Goal: Navigation & Orientation: Find specific page/section

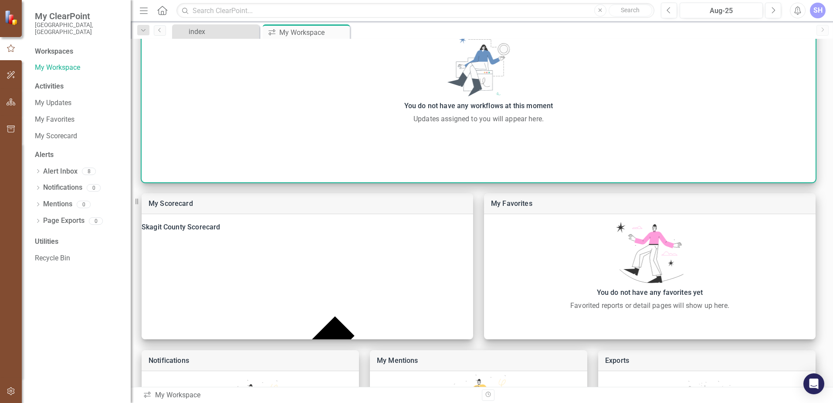
scroll to position [174, 0]
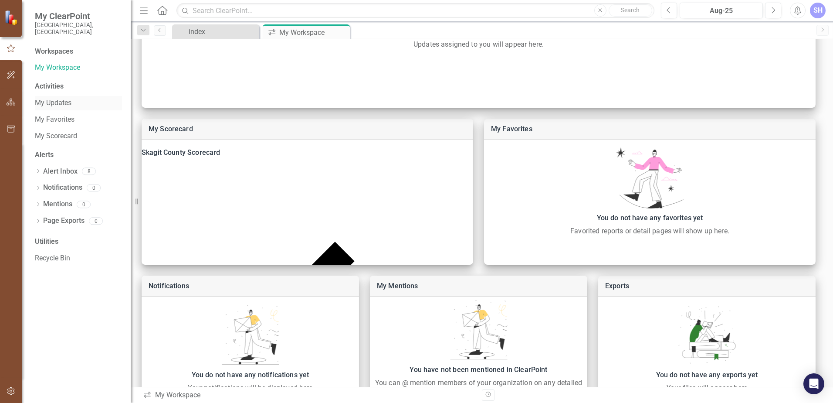
drag, startPoint x: 59, startPoint y: 96, endPoint x: 65, endPoint y: 100, distance: 7.4
click at [59, 98] on link "My Updates" at bounding box center [78, 103] width 87 height 10
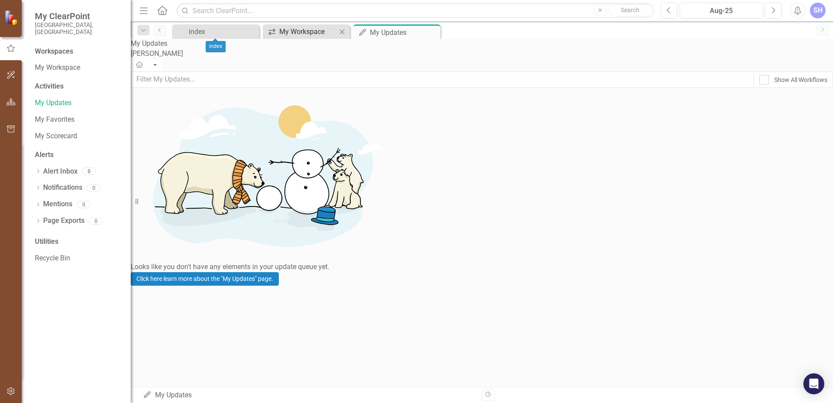
click at [292, 30] on div "My Workspace" at bounding box center [308, 31] width 58 height 11
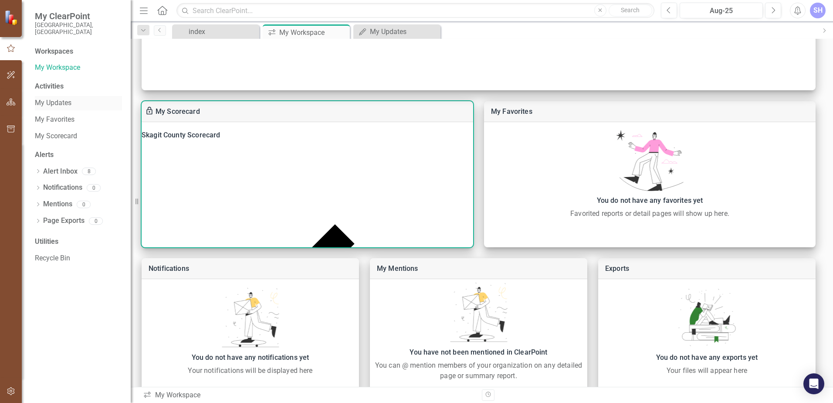
scroll to position [176, 0]
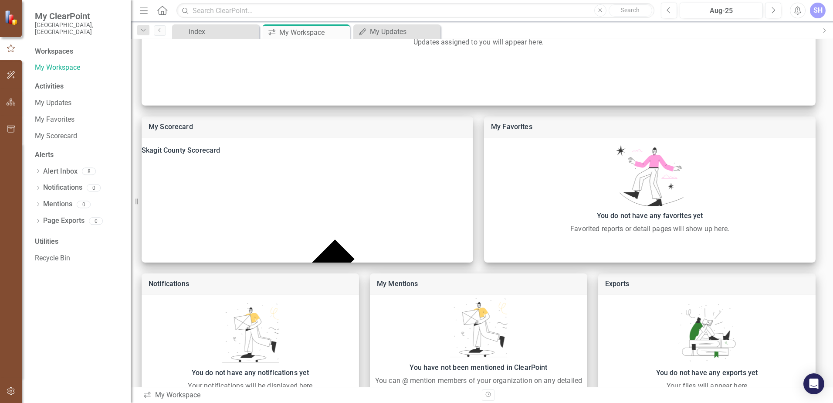
click at [53, 81] on div "Activities" at bounding box center [78, 86] width 87 height 10
click at [54, 115] on link "My Favorites" at bounding box center [78, 120] width 87 height 10
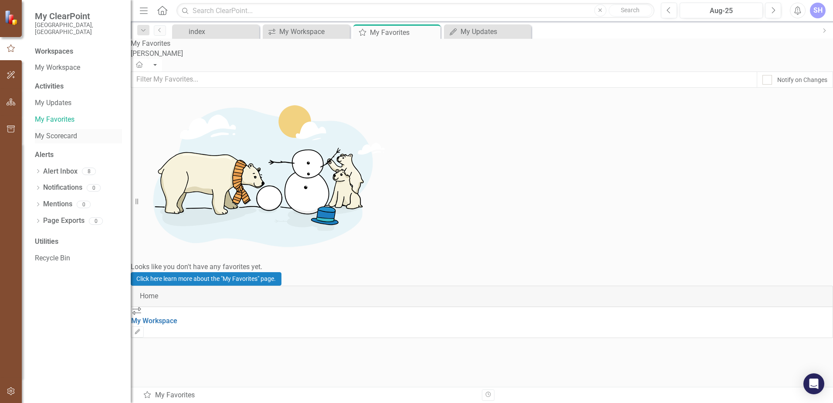
click at [55, 132] on link "My Scorecard" at bounding box center [78, 136] width 87 height 10
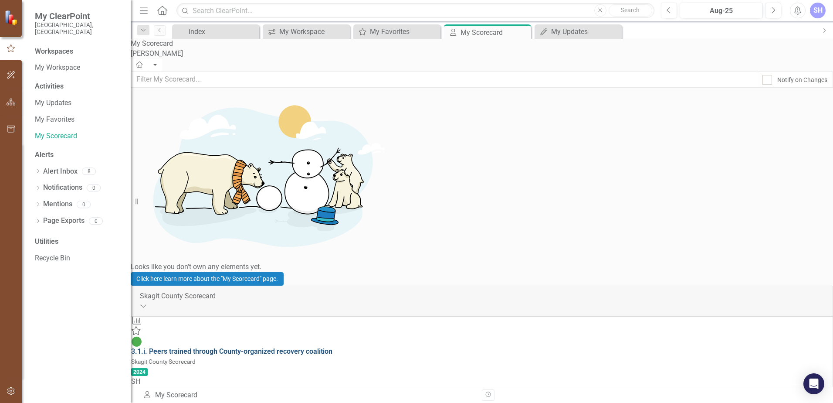
click at [318, 347] on link "3.1.i. Peers trained through County-organized recovery coalition" at bounding box center [231, 351] width 201 height 8
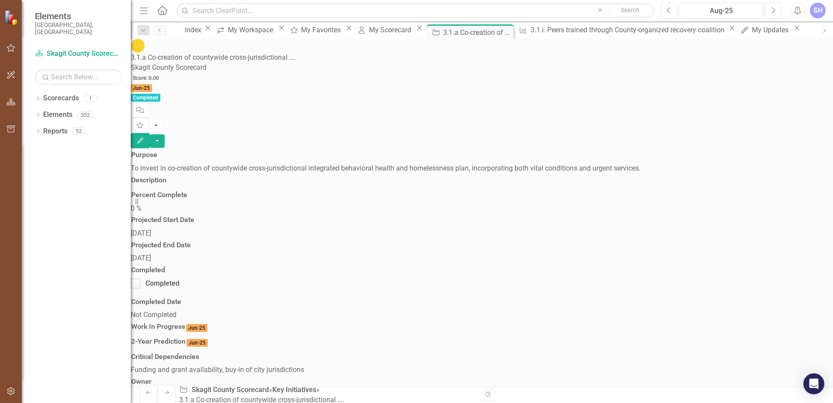
click at [238, 188] on div at bounding box center [386, 188] width 510 height 0
click at [196, 188] on div at bounding box center [386, 188] width 510 height 0
click at [166, 176] on h3 "Description" at bounding box center [148, 180] width 35 height 8
click at [177, 188] on div at bounding box center [386, 188] width 510 height 0
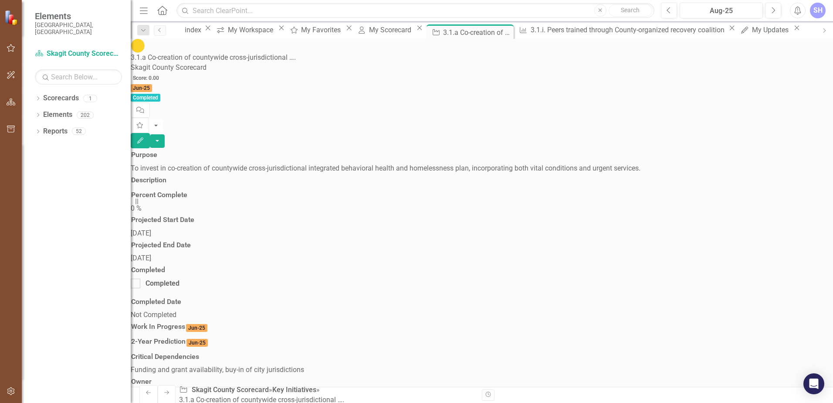
drag, startPoint x: 177, startPoint y: 162, endPoint x: 161, endPoint y: 159, distance: 16.3
click at [161, 188] on div at bounding box center [386, 188] width 510 height 0
click at [161, 176] on h3 "Description" at bounding box center [148, 180] width 35 height 8
